Goal: Task Accomplishment & Management: Use online tool/utility

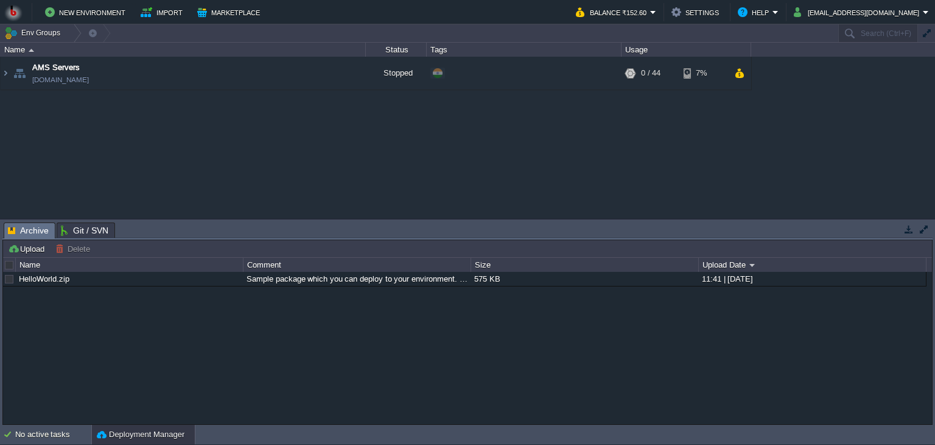
click at [268, 171] on div "AMS Servers [DOMAIN_NAME] Stopped + Add to Env Group RAM 0% CPU 0% 0 / 44 7%" at bounding box center [467, 138] width 935 height 162
click at [333, 71] on button "button" at bounding box center [335, 72] width 11 height 11
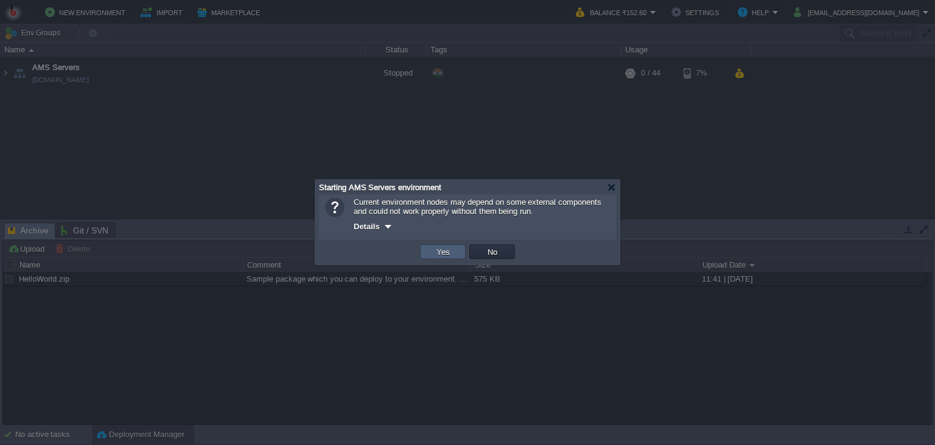
click at [425, 251] on td "Yes" at bounding box center [443, 251] width 46 height 15
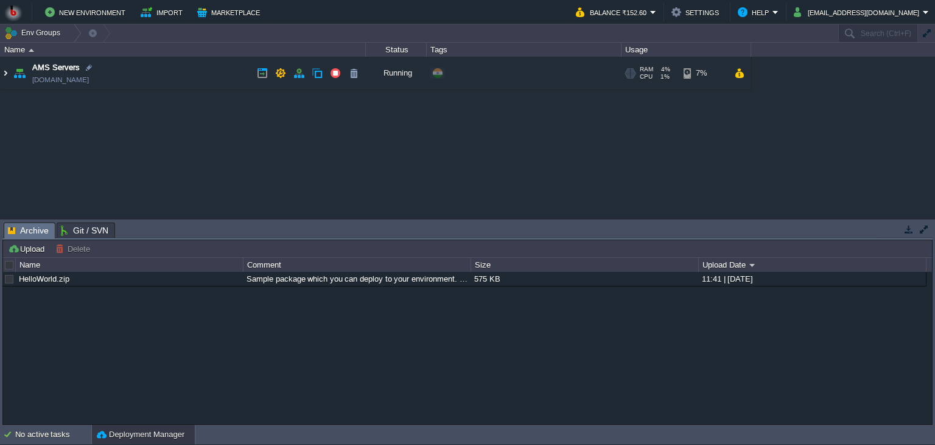
click at [5, 66] on img at bounding box center [6, 73] width 10 height 33
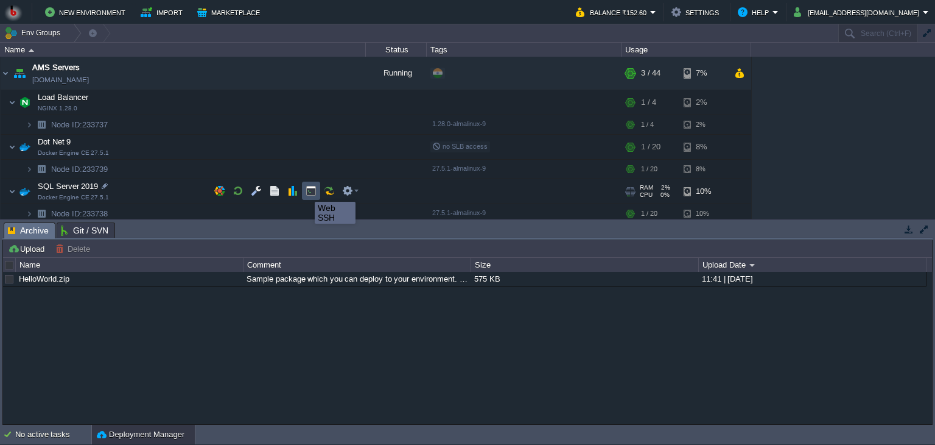
click at [311, 191] on button "button" at bounding box center [311, 190] width 11 height 11
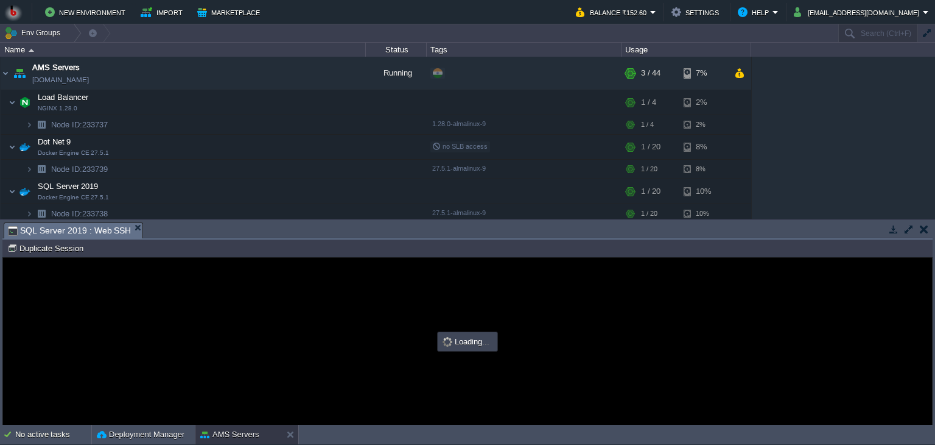
type input "#000000"
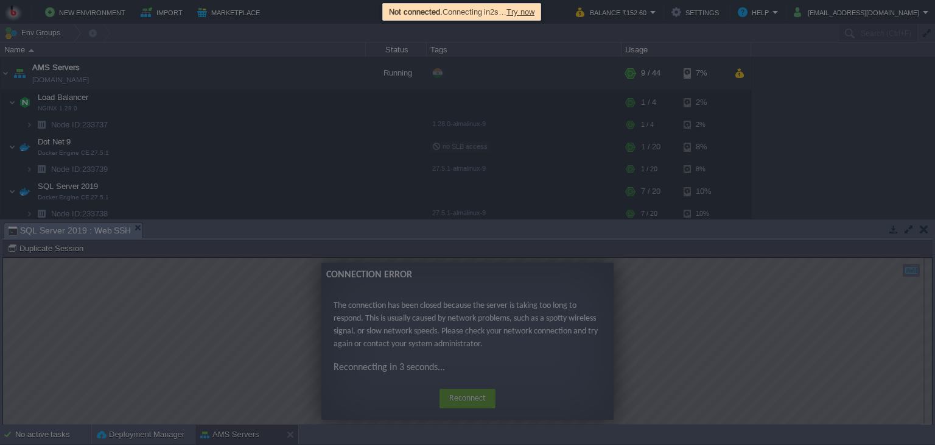
click at [458, 401] on div at bounding box center [467, 222] width 935 height 445
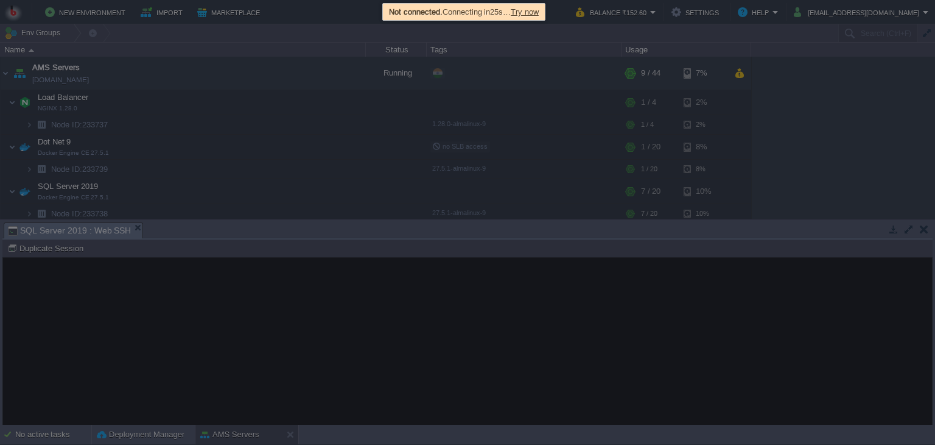
click at [258, 295] on div at bounding box center [467, 222] width 935 height 445
click at [532, 17] on div "Not connected. Connecting in 23s … Try now" at bounding box center [464, 12] width 156 height 14
click at [532, 13] on span "Try now" at bounding box center [525, 11] width 28 height 9
click at [527, 13] on span "Try now" at bounding box center [525, 11] width 28 height 9
